Goal: Task Accomplishment & Management: Manage account settings

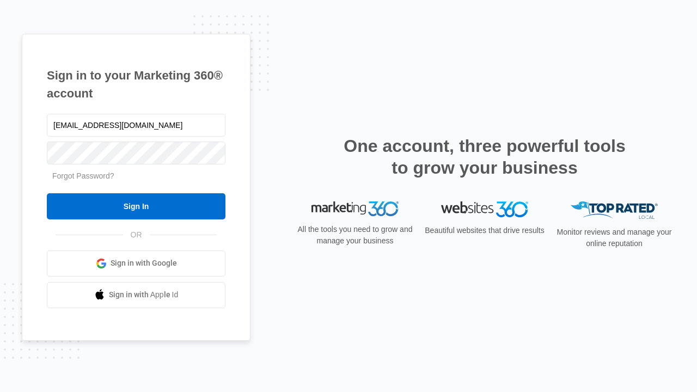
type input "dankie614@gmail.com"
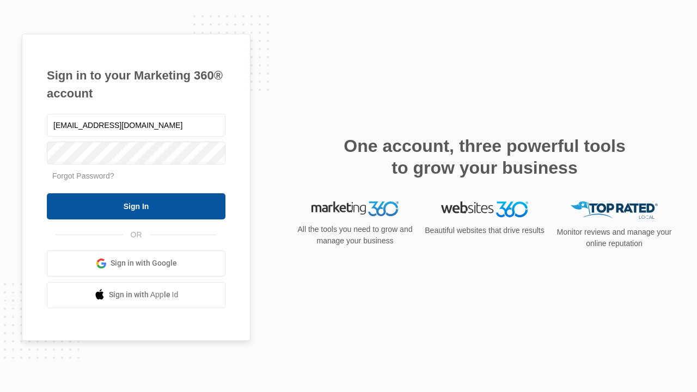
click at [136, 206] on input "Sign In" at bounding box center [136, 206] width 178 height 26
